Goal: Download file/media

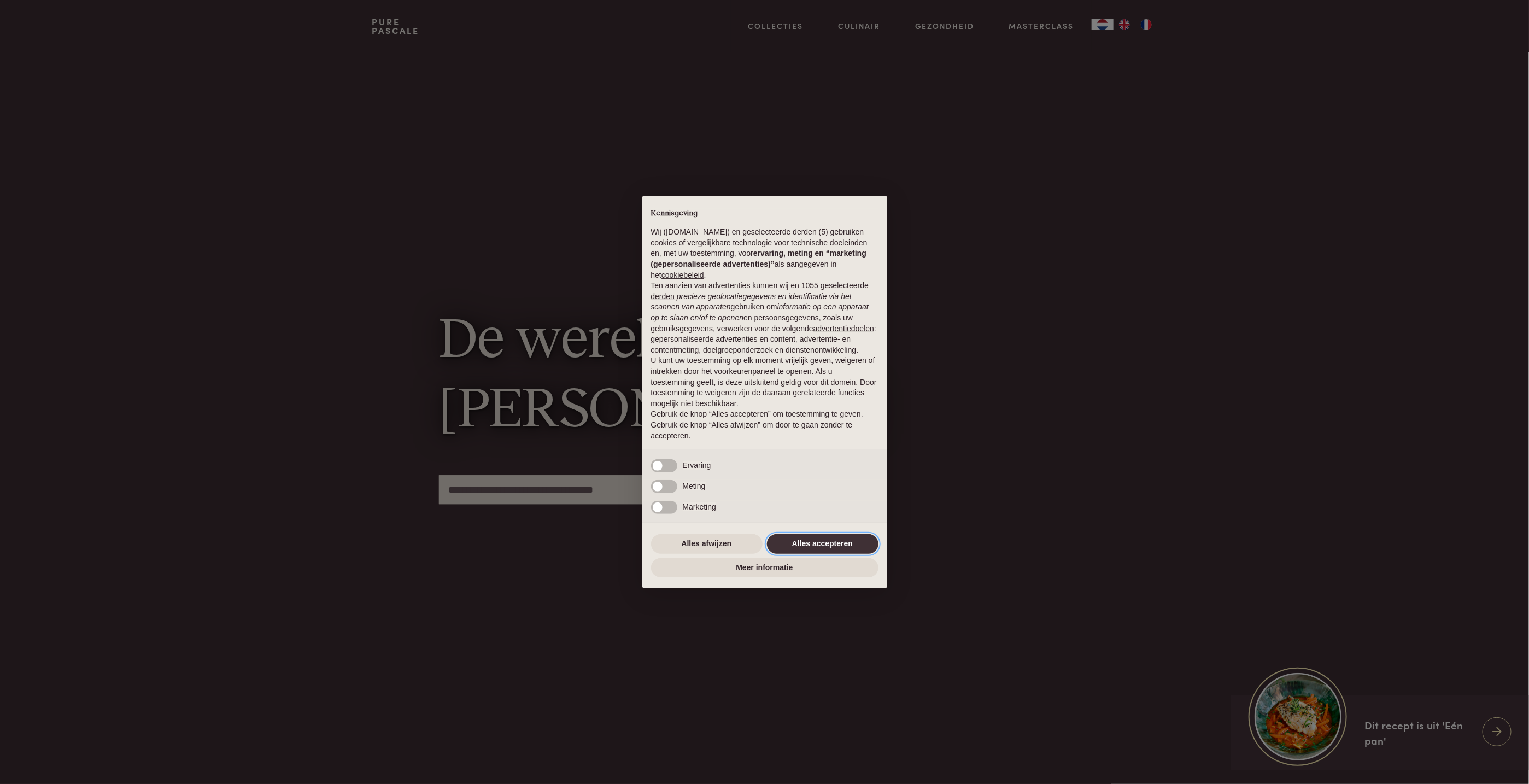
click at [870, 538] on button "Alles accepteren" at bounding box center [823, 544] width 112 height 20
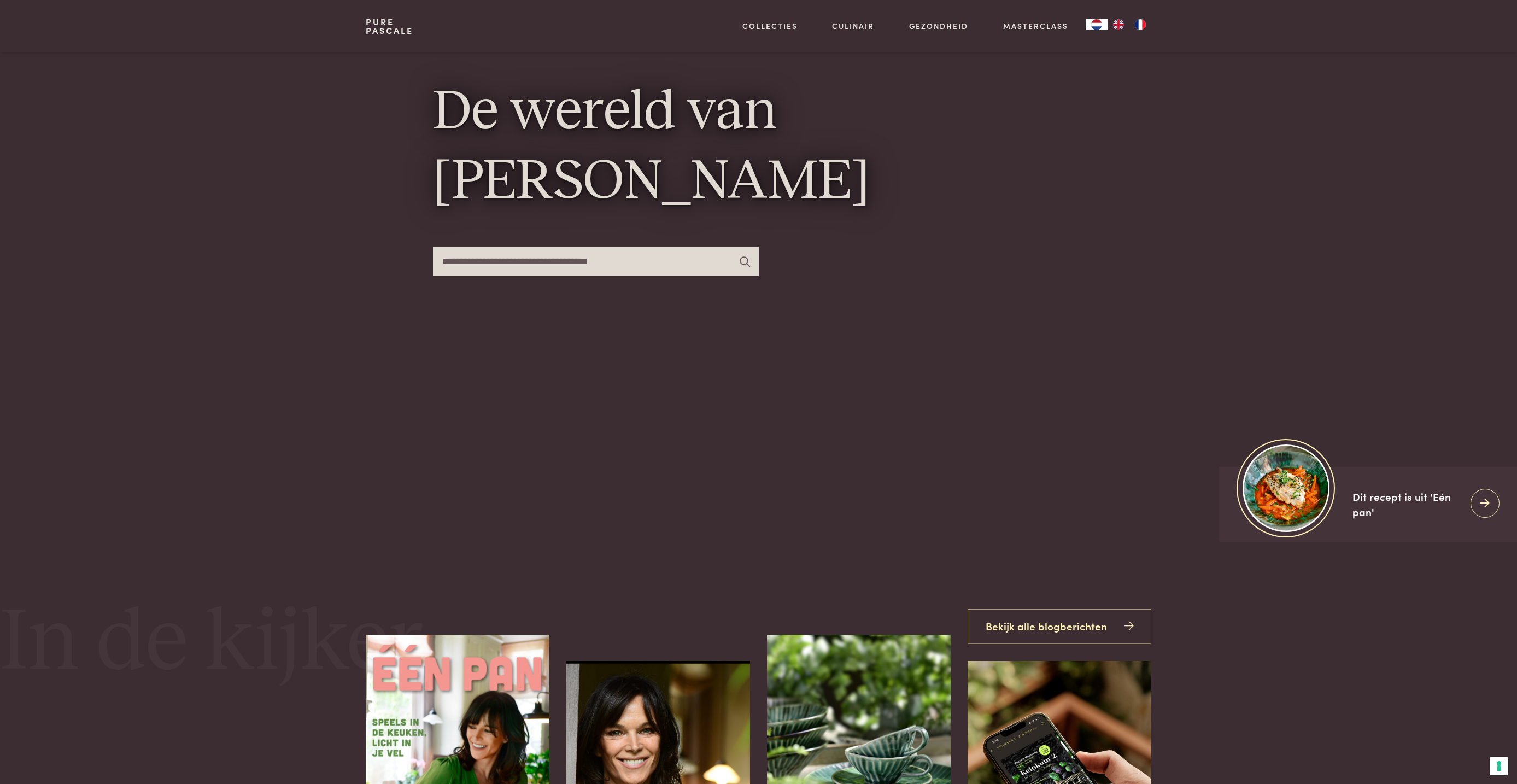
scroll to position [82, 0]
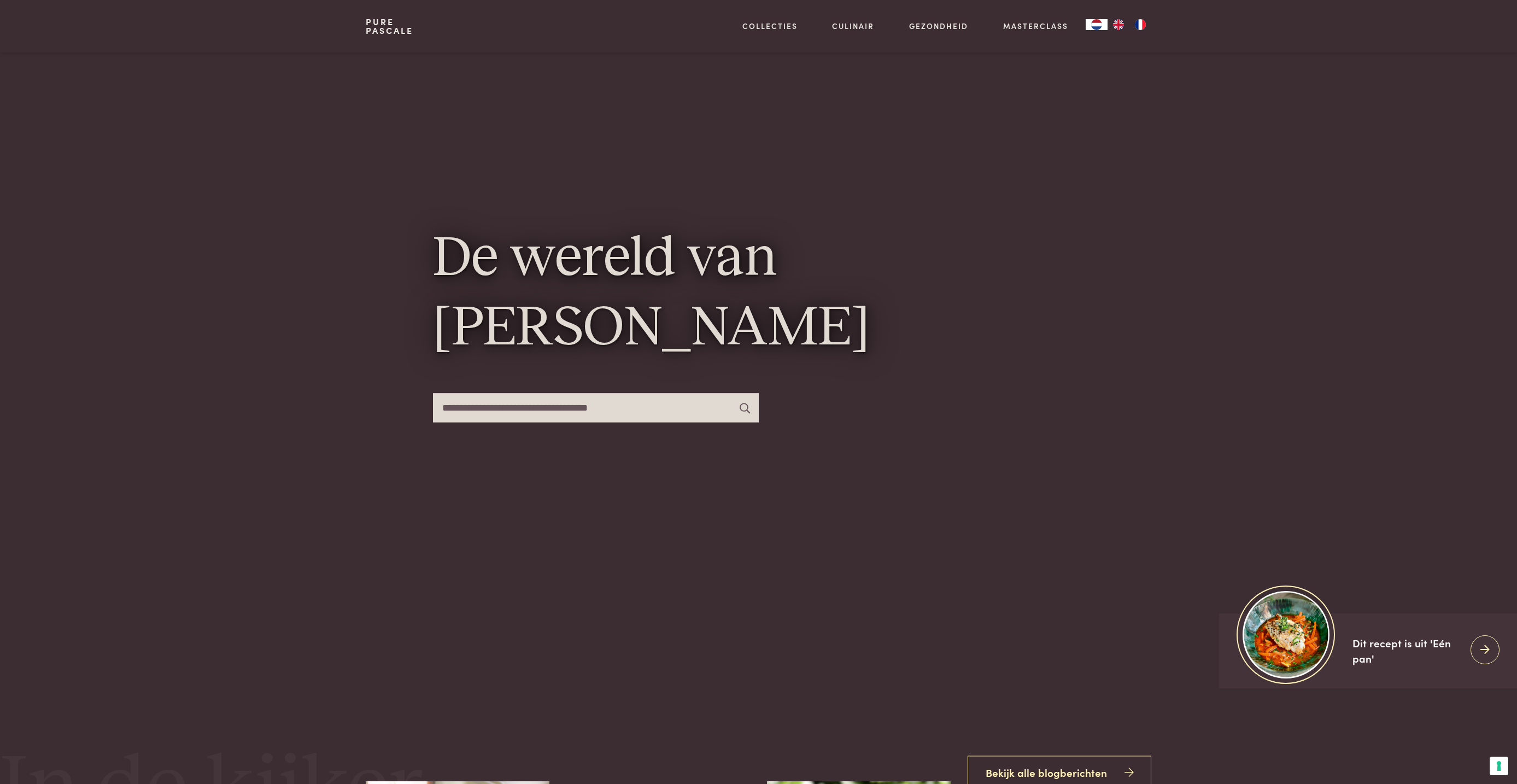
click at [661, 405] on input "text" at bounding box center [595, 407] width 326 height 29
type input "***"
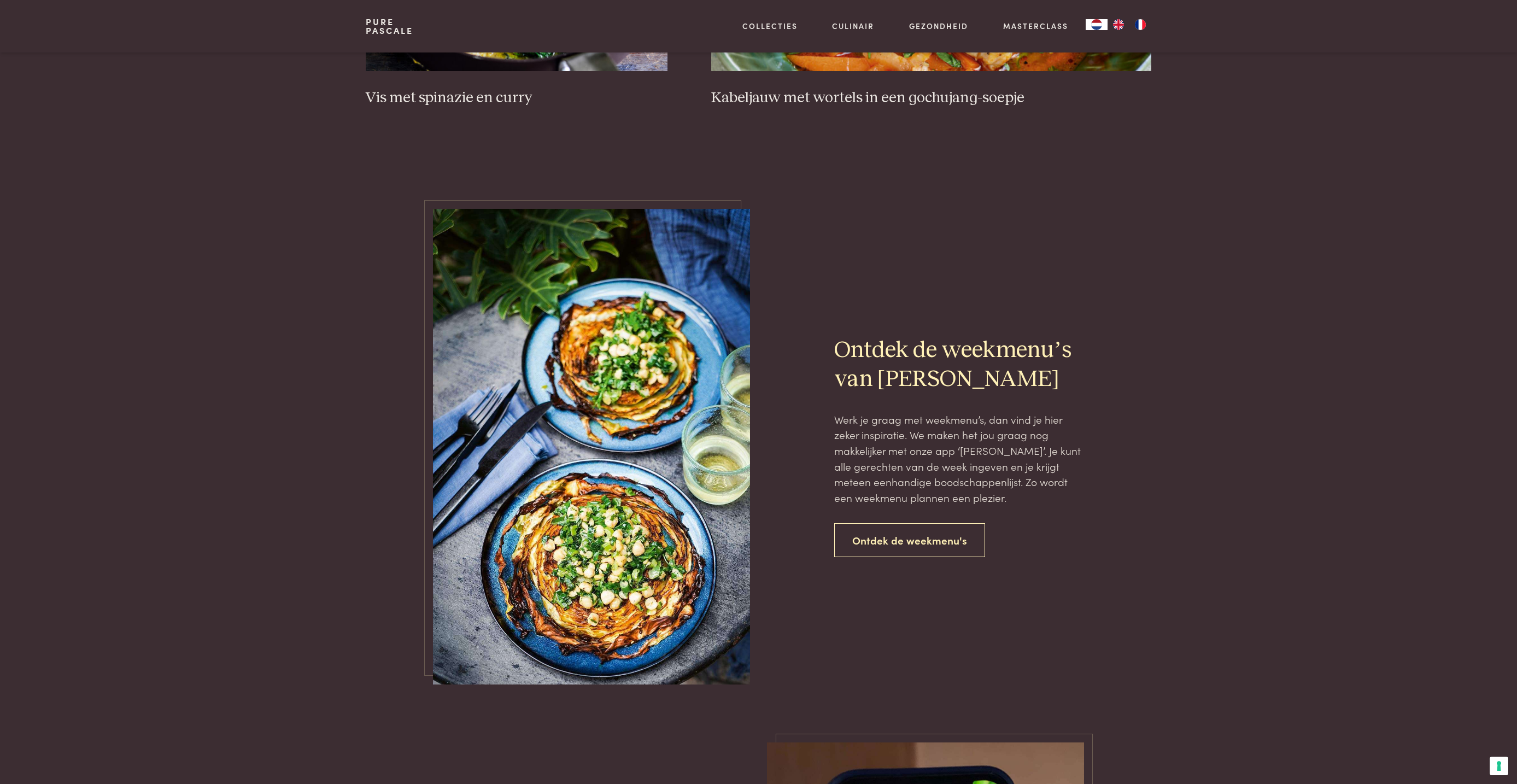
scroll to position [984, 0]
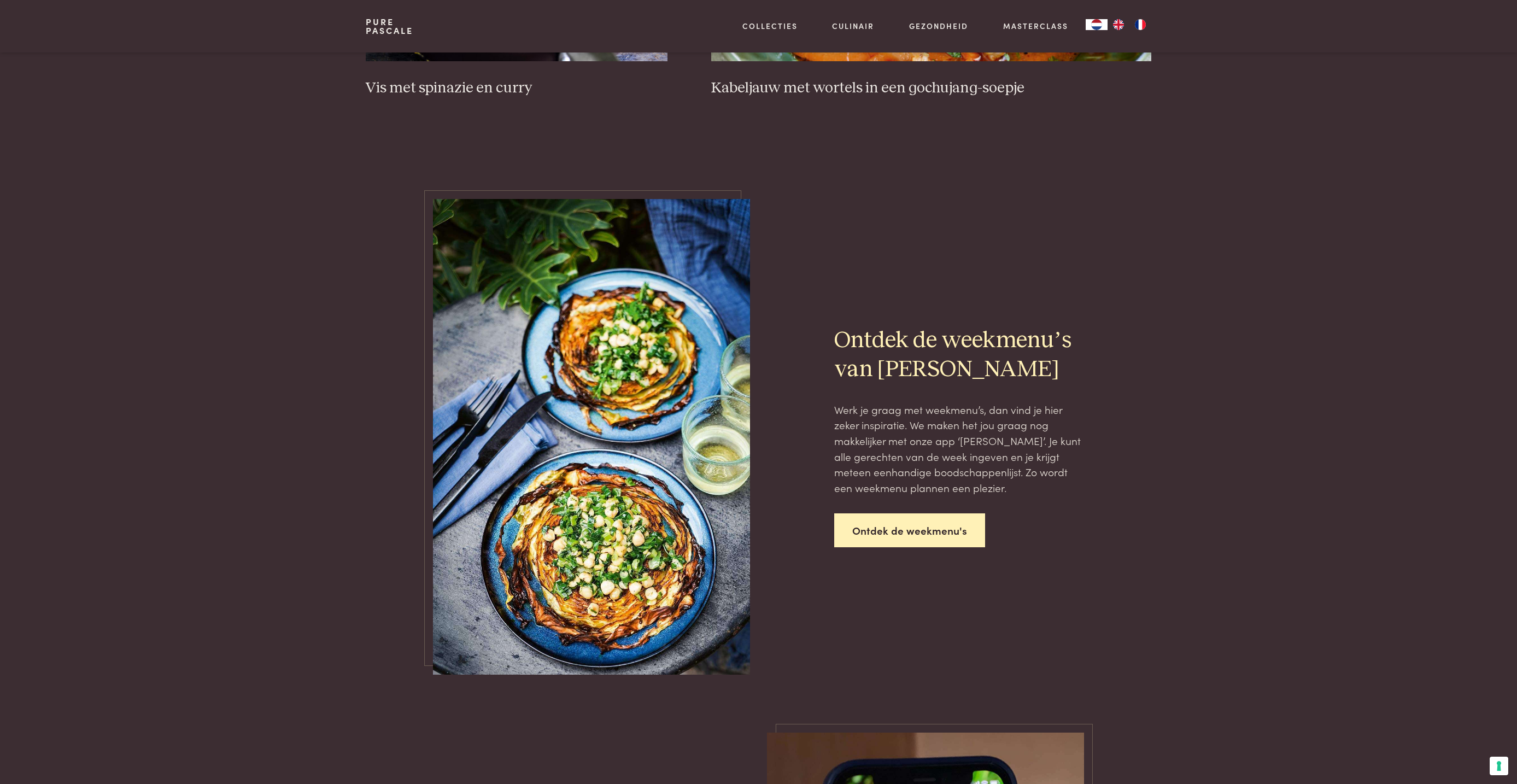
click at [856, 548] on link "Ontdek de weekmenu's" at bounding box center [909, 531] width 151 height 34
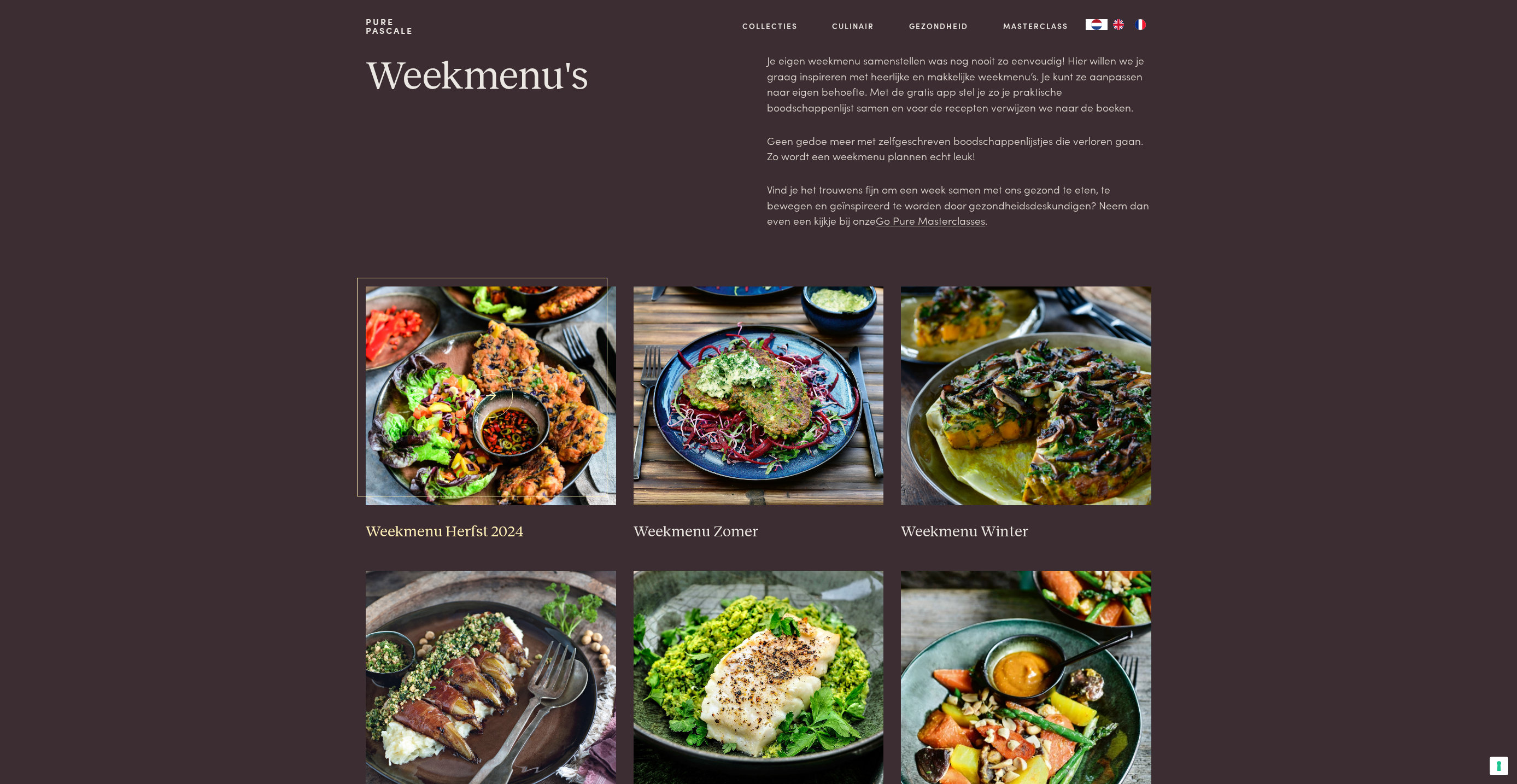
click at [479, 527] on h3 "Weekmenu Herfst 2024" at bounding box center [491, 532] width 250 height 19
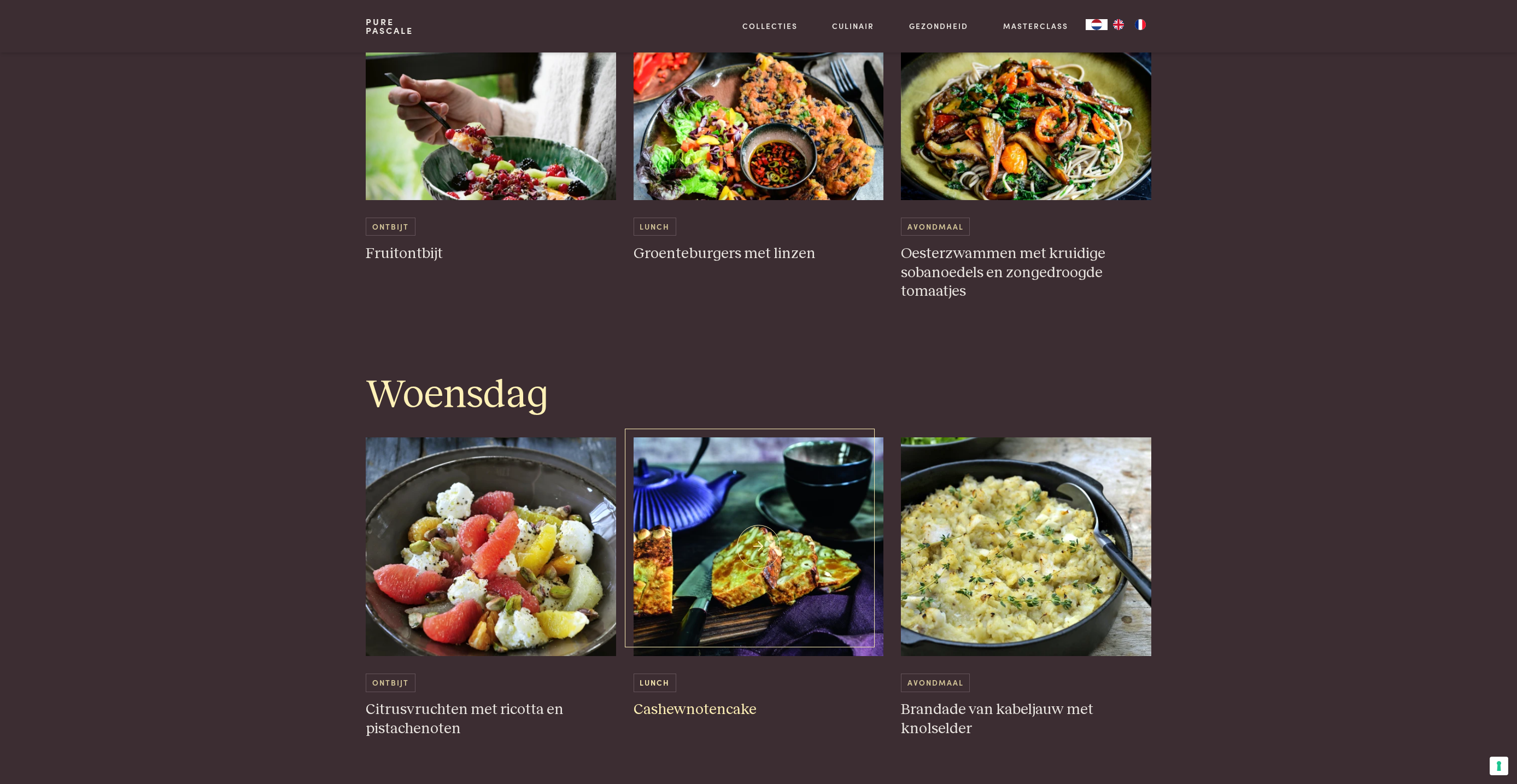
scroll to position [1394, 0]
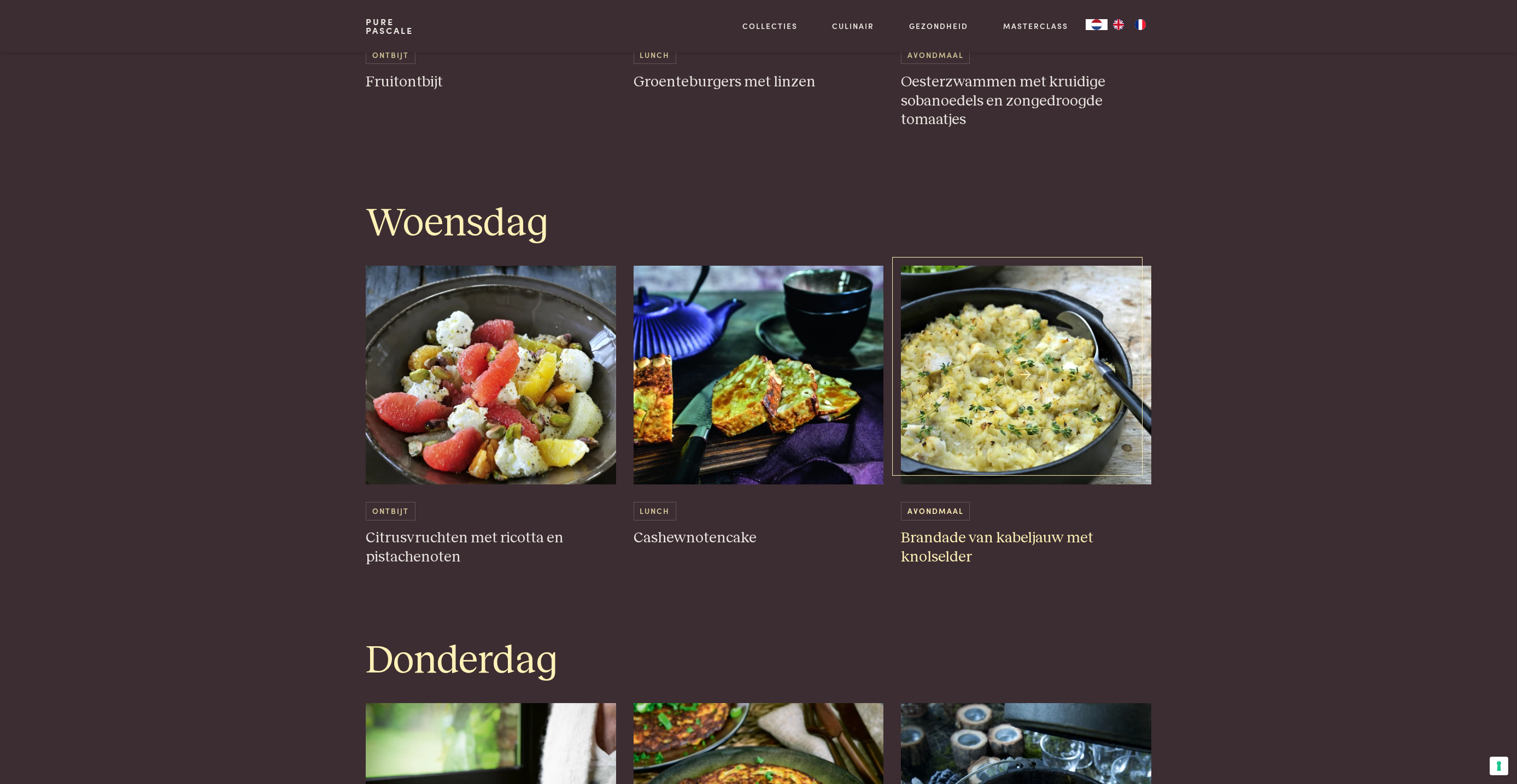
click at [944, 555] on h3 "Brandade van kabeljauw met knolselder" at bounding box center [1026, 548] width 250 height 38
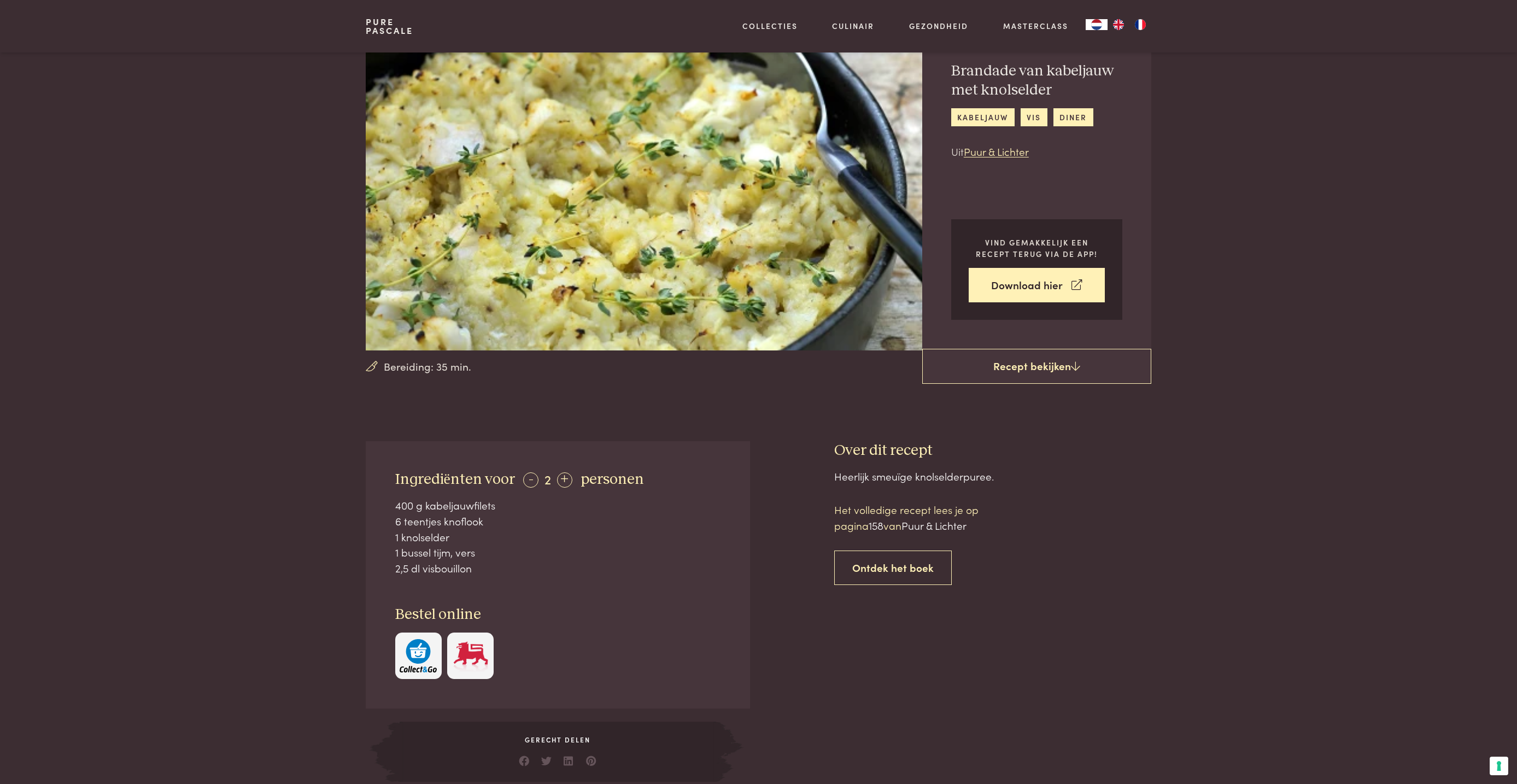
scroll to position [82, 0]
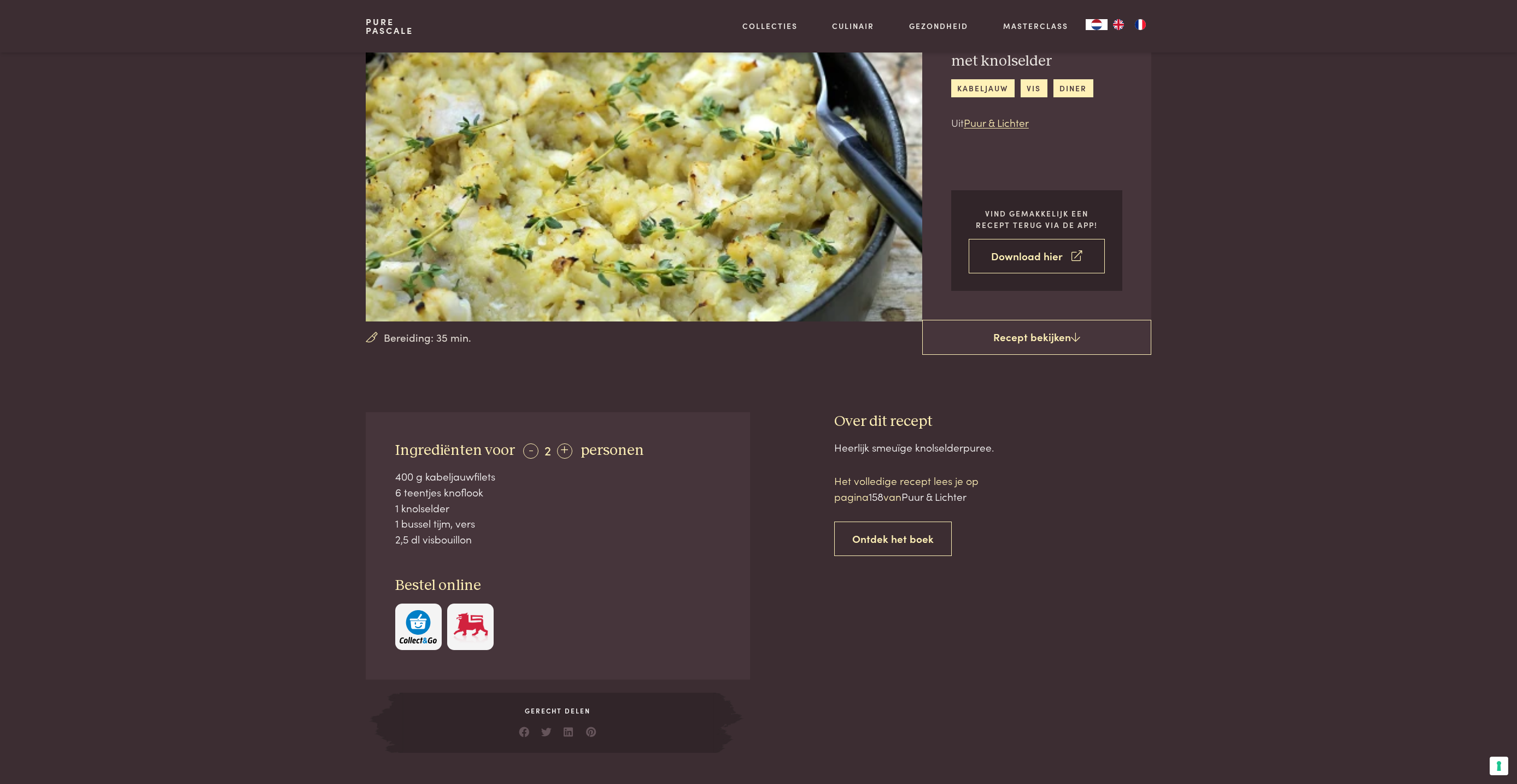
click at [1022, 261] on link "Download hier" at bounding box center [1036, 256] width 136 height 34
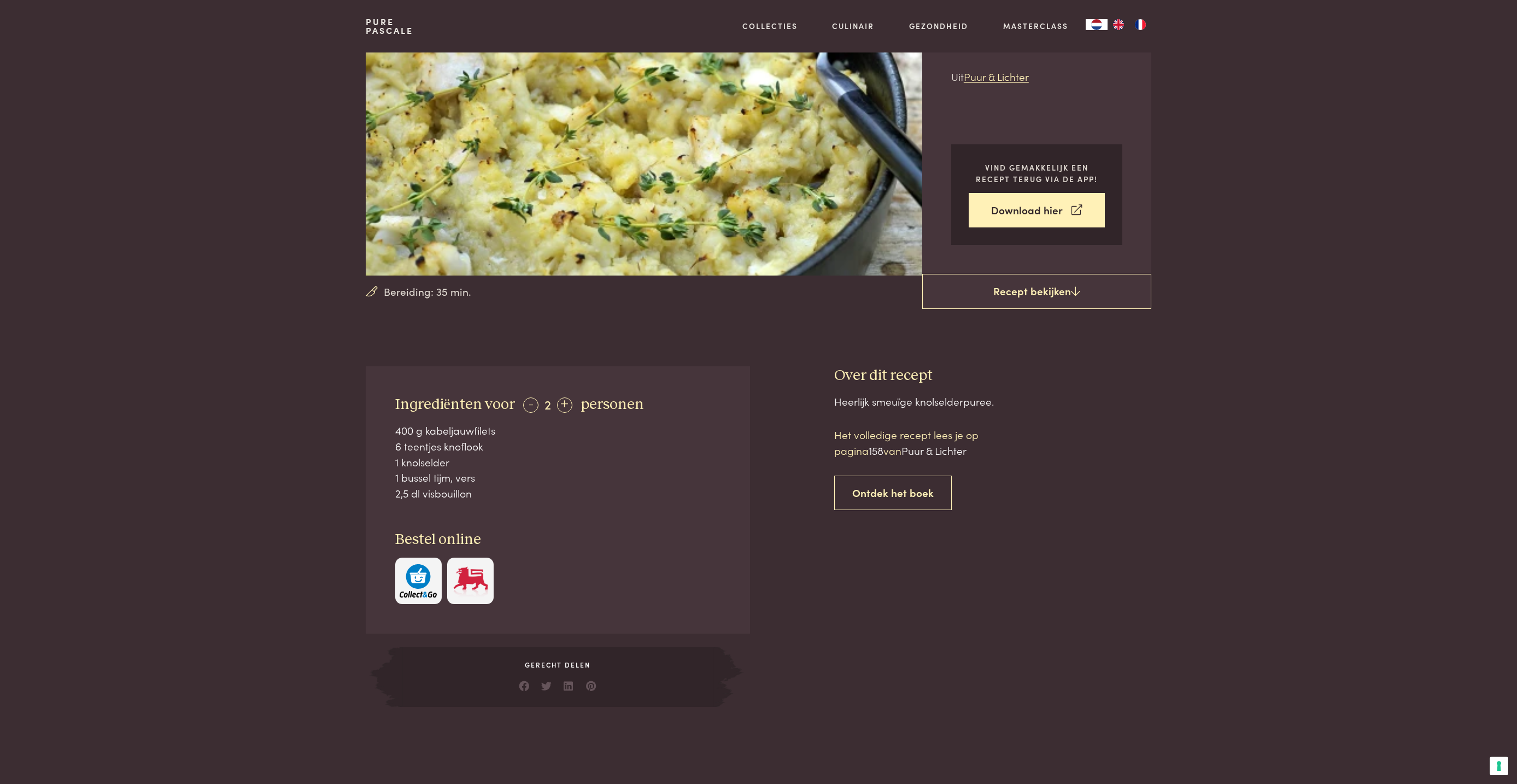
scroll to position [0, 0]
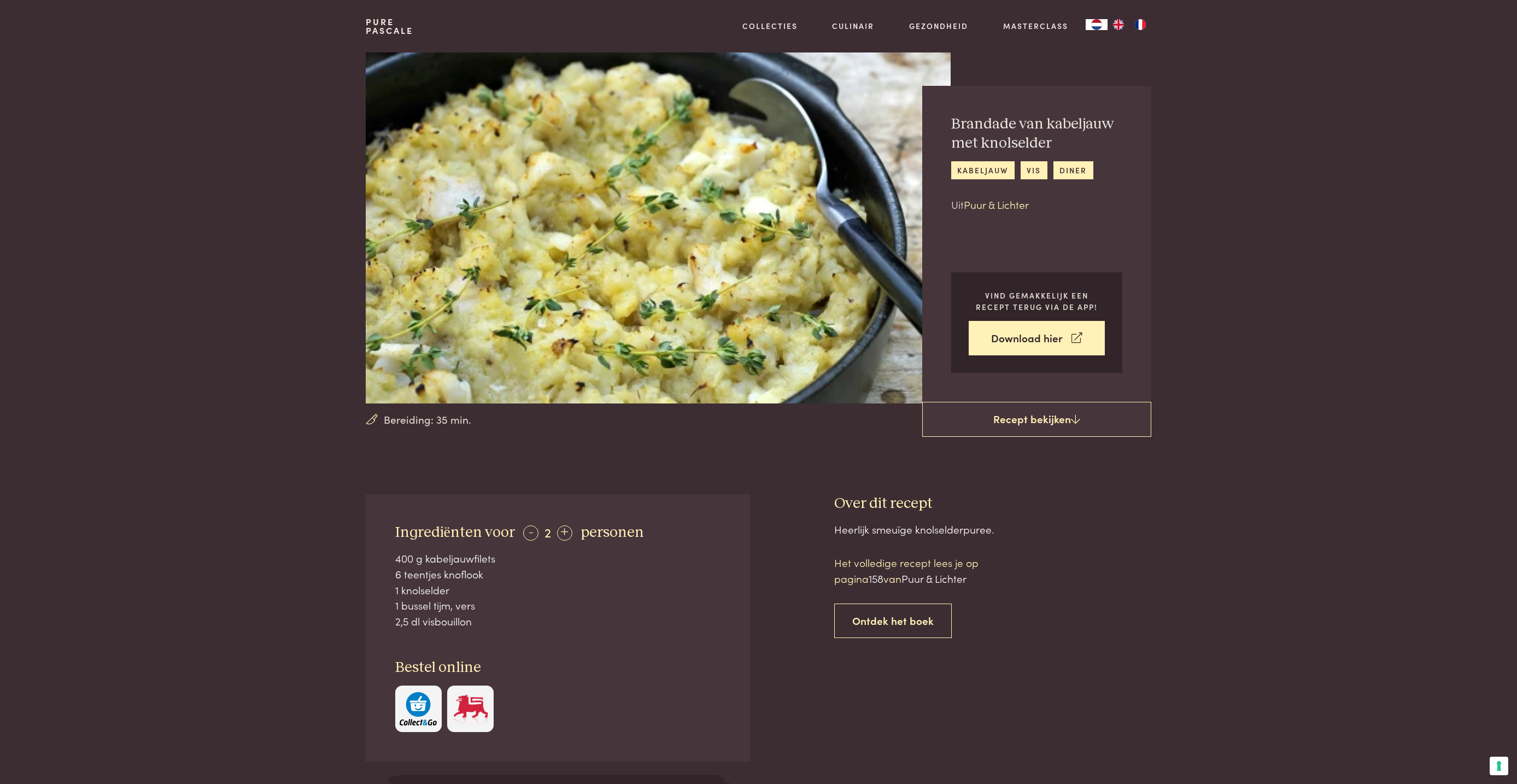
click at [992, 208] on link "Puur & Lichter" at bounding box center [996, 204] width 65 height 15
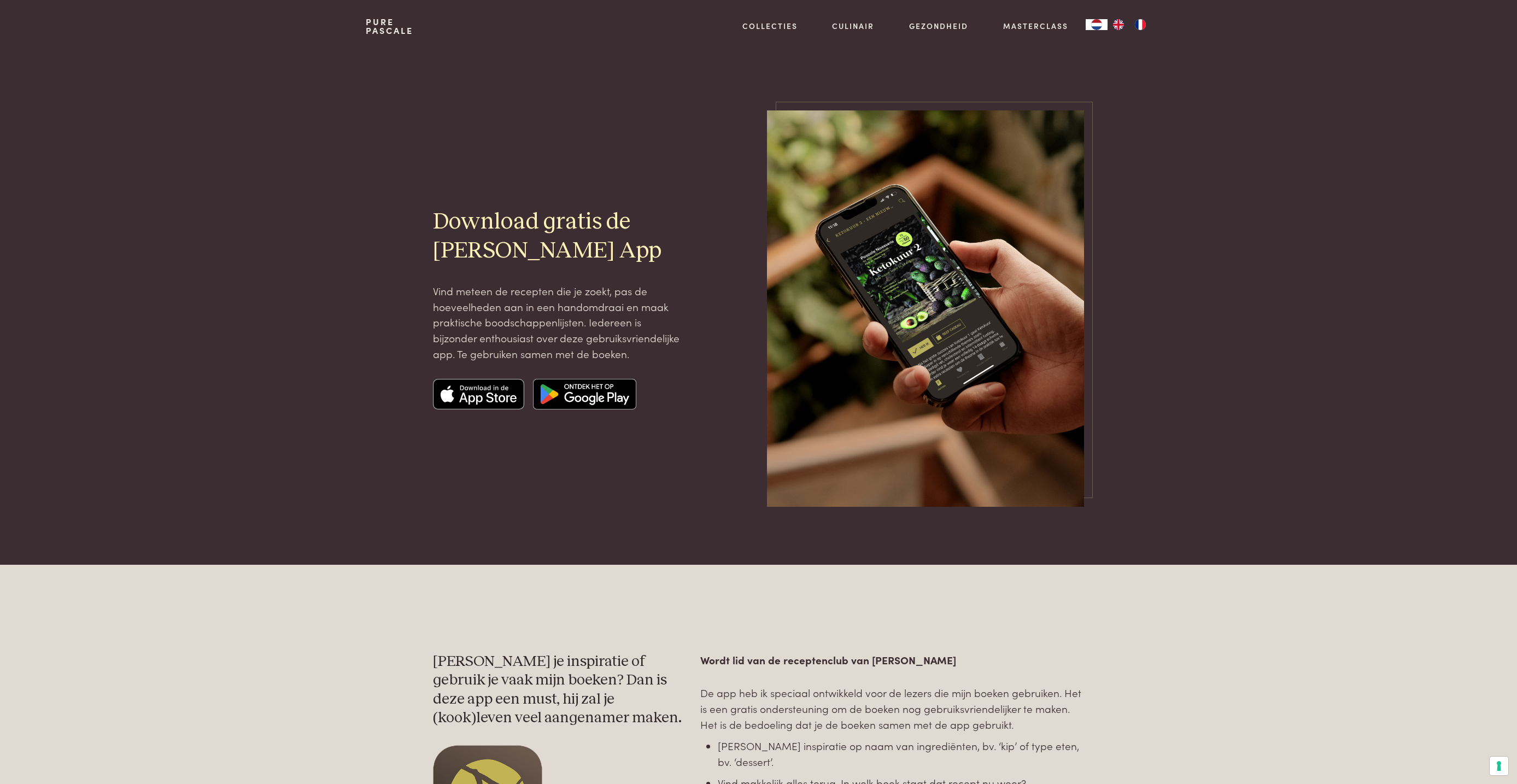
click at [561, 394] on img at bounding box center [585, 394] width 103 height 31
